Goal: Task Accomplishment & Management: Use online tool/utility

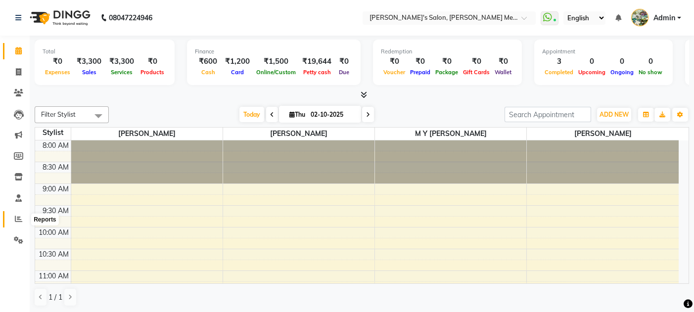
click at [19, 223] on icon at bounding box center [18, 218] width 7 height 7
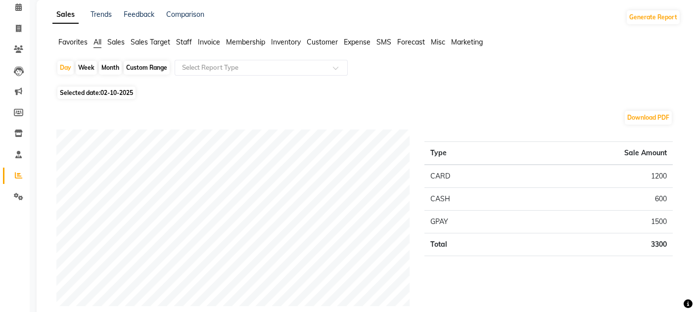
scroll to position [51, 0]
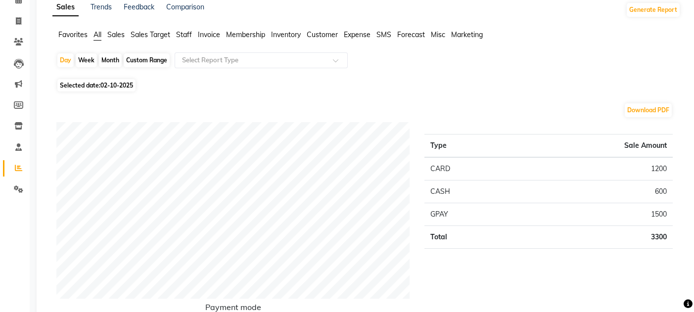
click at [111, 62] on div "Month" at bounding box center [110, 60] width 23 height 14
select select "10"
select select "2025"
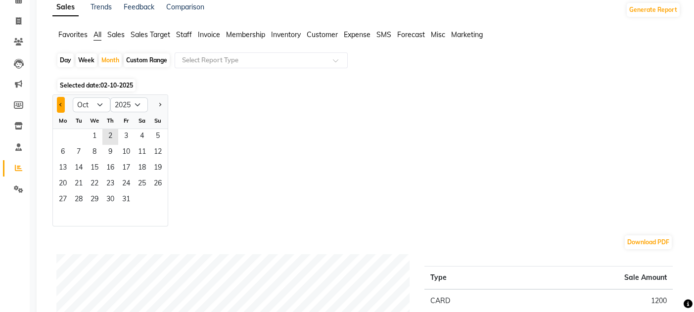
click at [57, 101] on button "Previous month" at bounding box center [61, 105] width 8 height 16
select select "9"
click at [69, 140] on span "1" at bounding box center [63, 137] width 16 height 16
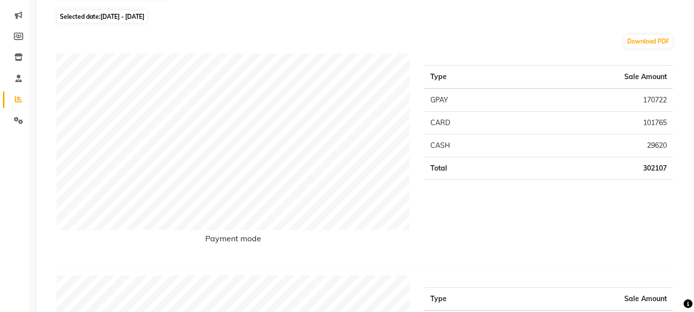
scroll to position [0, 0]
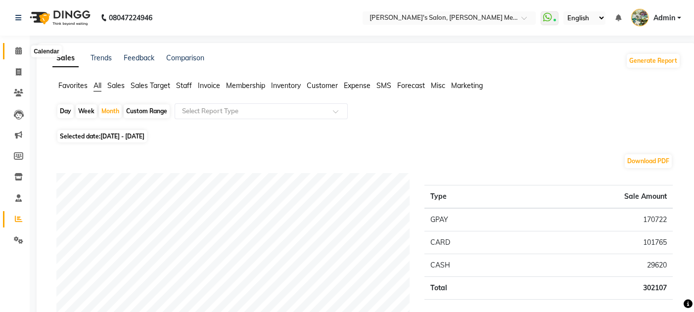
click at [18, 52] on icon at bounding box center [18, 50] width 6 height 7
